Goal: Task Accomplishment & Management: Use online tool/utility

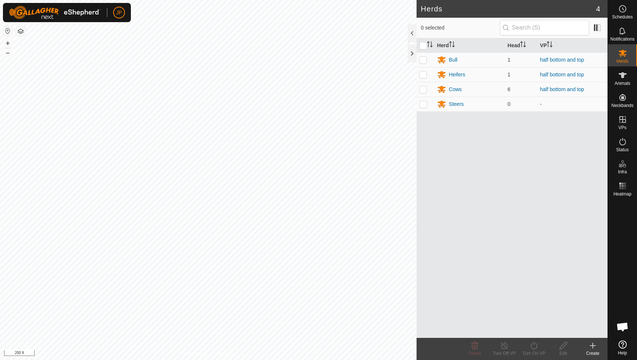
scroll to position [398, 0]
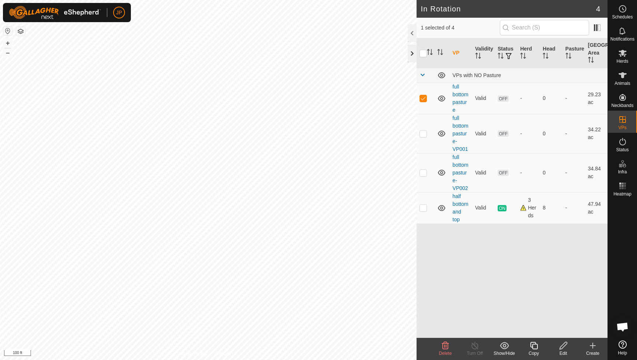
click at [412, 58] on div at bounding box center [412, 54] width 9 height 18
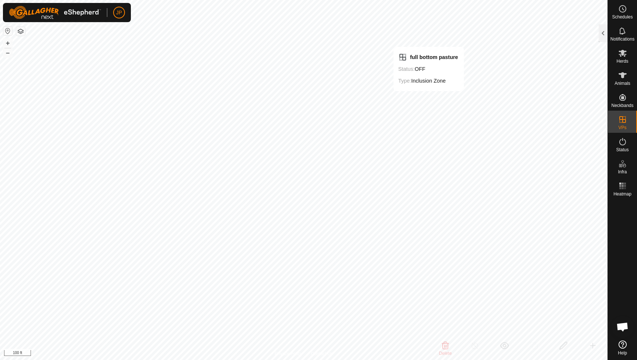
checkbox input "false"
checkbox input "true"
click at [602, 37] on div at bounding box center [603, 33] width 9 height 18
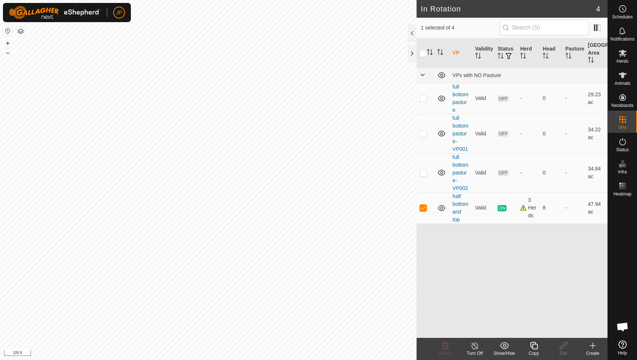
click at [534, 343] on icon at bounding box center [533, 345] width 9 height 9
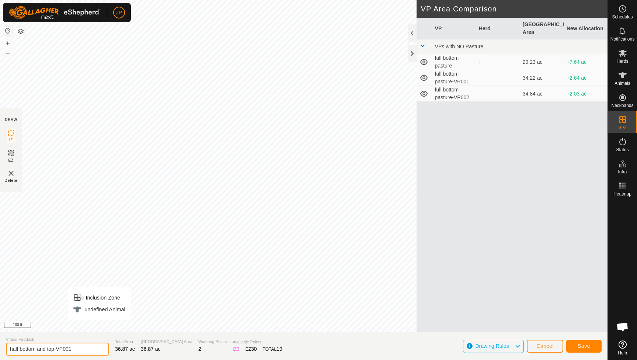
drag, startPoint x: 80, startPoint y: 347, endPoint x: 2, endPoint y: 351, distance: 78.2
click at [2, 351] on section "Virtual Paddock half bottom and top-VP001 Total Area 36.87 ac Grazing Area 36.8…" at bounding box center [304, 346] width 608 height 28
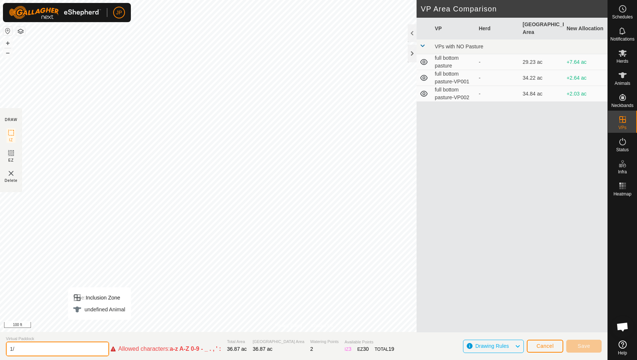
type input "1"
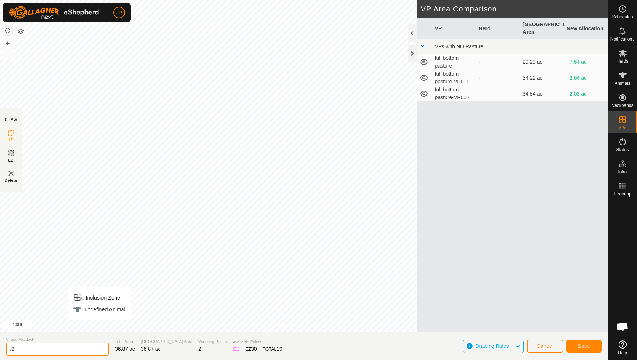
type input "."
type input "small bottom large top"
click at [591, 347] on button "Save" at bounding box center [583, 346] width 35 height 13
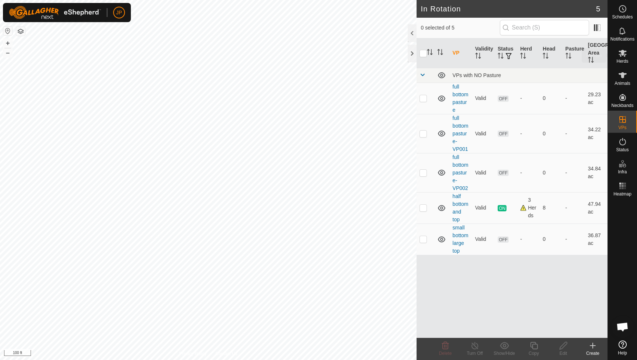
click at [623, 63] on span "Herds" at bounding box center [622, 61] width 12 height 4
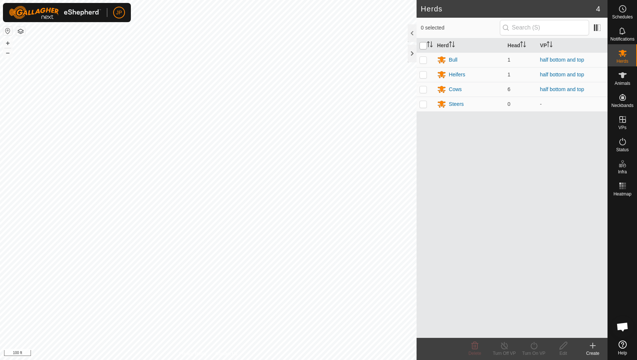
click at [424, 45] on input "checkbox" at bounding box center [422, 45] width 7 height 7
checkbox input "true"
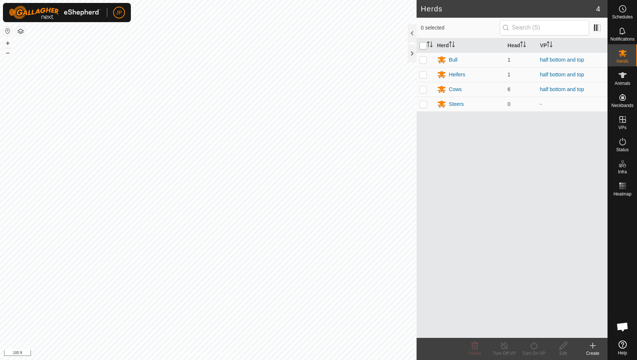
checkbox input "true"
click at [530, 347] on icon at bounding box center [533, 345] width 9 height 9
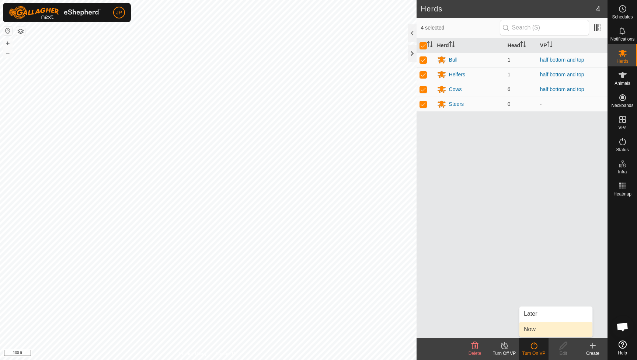
click at [532, 329] on link "Now" at bounding box center [555, 329] width 73 height 15
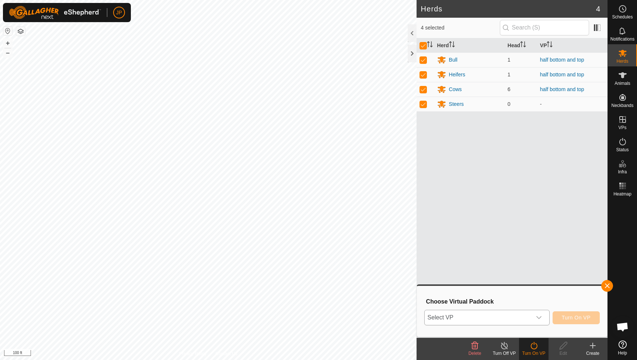
click at [539, 317] on icon "dropdown trigger" at bounding box center [539, 317] width 6 height 6
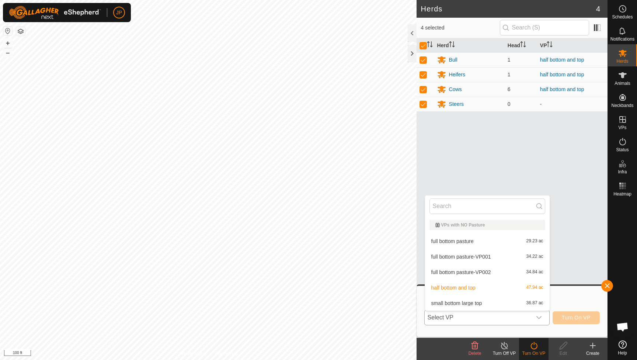
click at [512, 305] on li "small bottom large top 36.87 ac" at bounding box center [487, 303] width 125 height 15
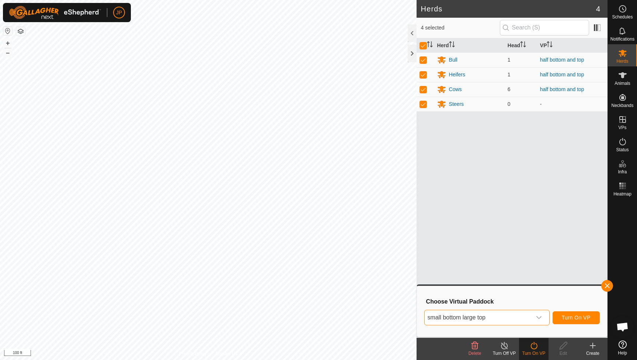
click at [582, 317] on span "Turn On VP" at bounding box center [576, 317] width 29 height 6
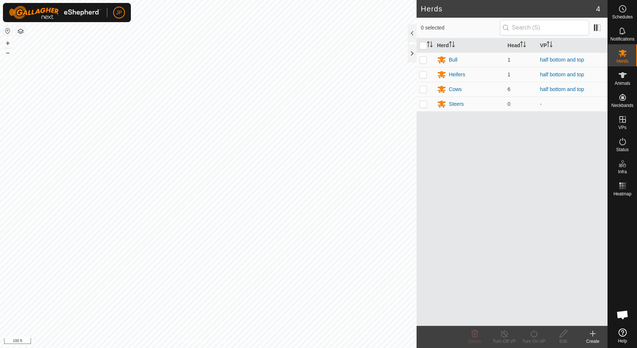
scroll to position [398, 0]
click at [627, 72] on es-animals-svg-icon at bounding box center [622, 75] width 13 height 12
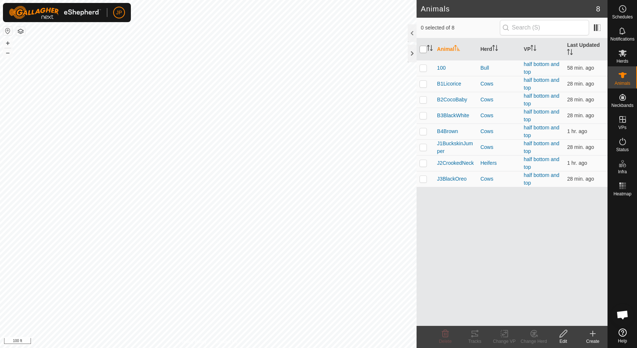
click at [422, 47] on input "checkbox" at bounding box center [422, 49] width 7 height 7
checkbox input "true"
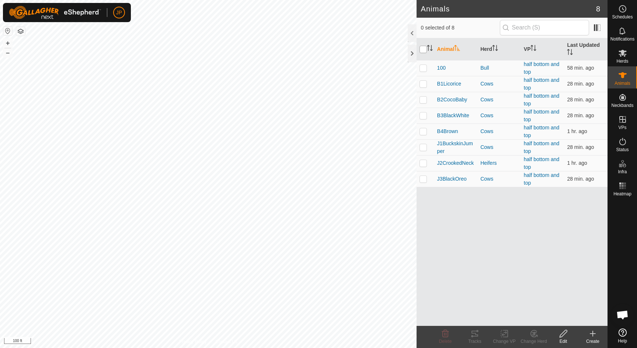
checkbox input "true"
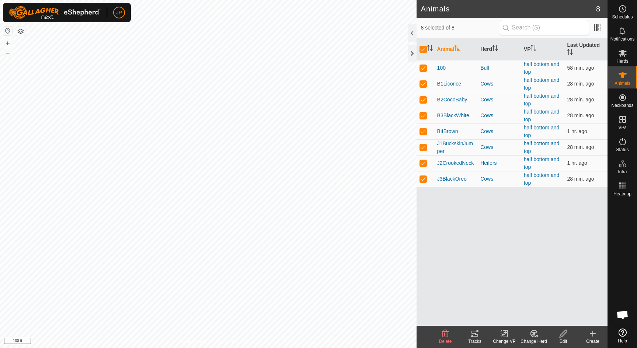
click at [469, 333] on tracks-svg-icon at bounding box center [474, 333] width 29 height 9
